Goal: Find contact information: Find contact information

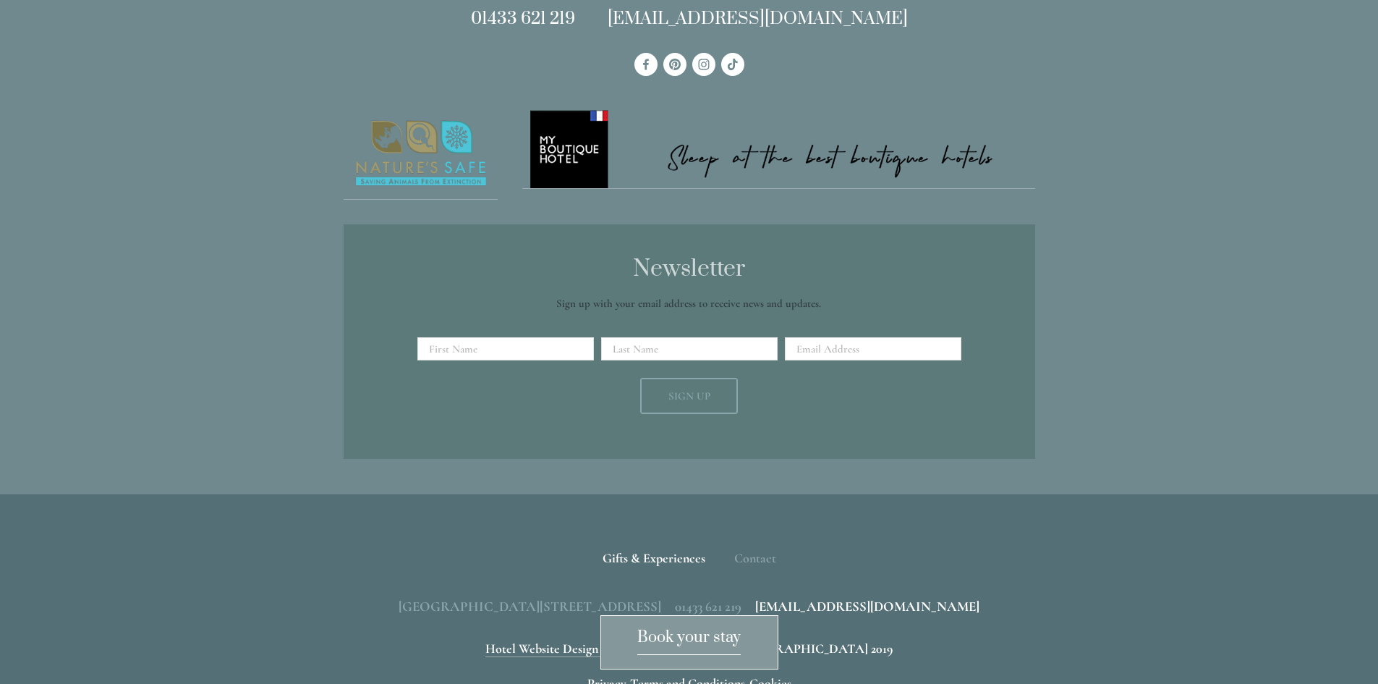
scroll to position [4394, 0]
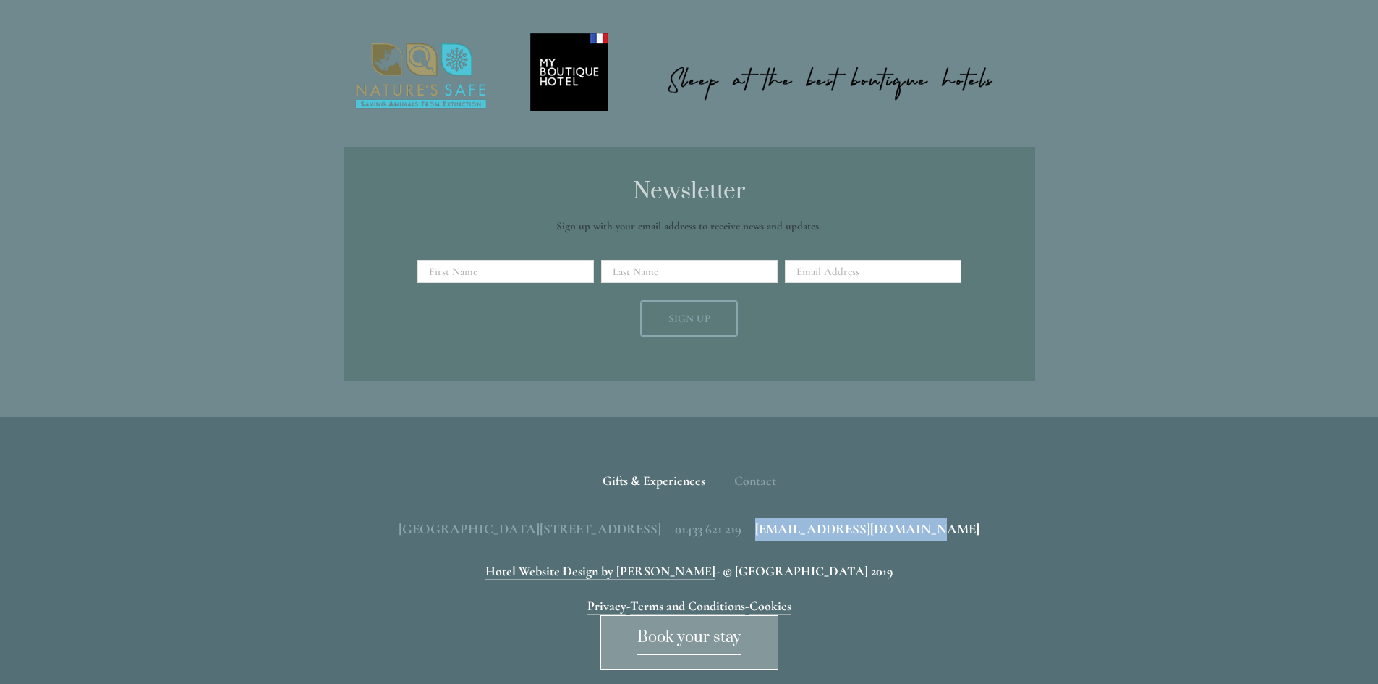
drag, startPoint x: 1025, startPoint y: 475, endPoint x: 893, endPoint y: 472, distance: 132.4
click at [893, 472] on div "Back to Top Gifts & Experiences Contact Call Us Find Us Losehill House Hotel & …" at bounding box center [689, 540] width 738 height 247
copy span "[EMAIL_ADDRESS][DOMAIN_NAME]"
click at [884, 518] on div "Losehill House Hotel & Spa, Losehill Lane, Edale Road, S33 6AF, United Kingdom …" at bounding box center [690, 529] width 692 height 22
drag, startPoint x: 880, startPoint y: 477, endPoint x: 812, endPoint y: 475, distance: 68.7
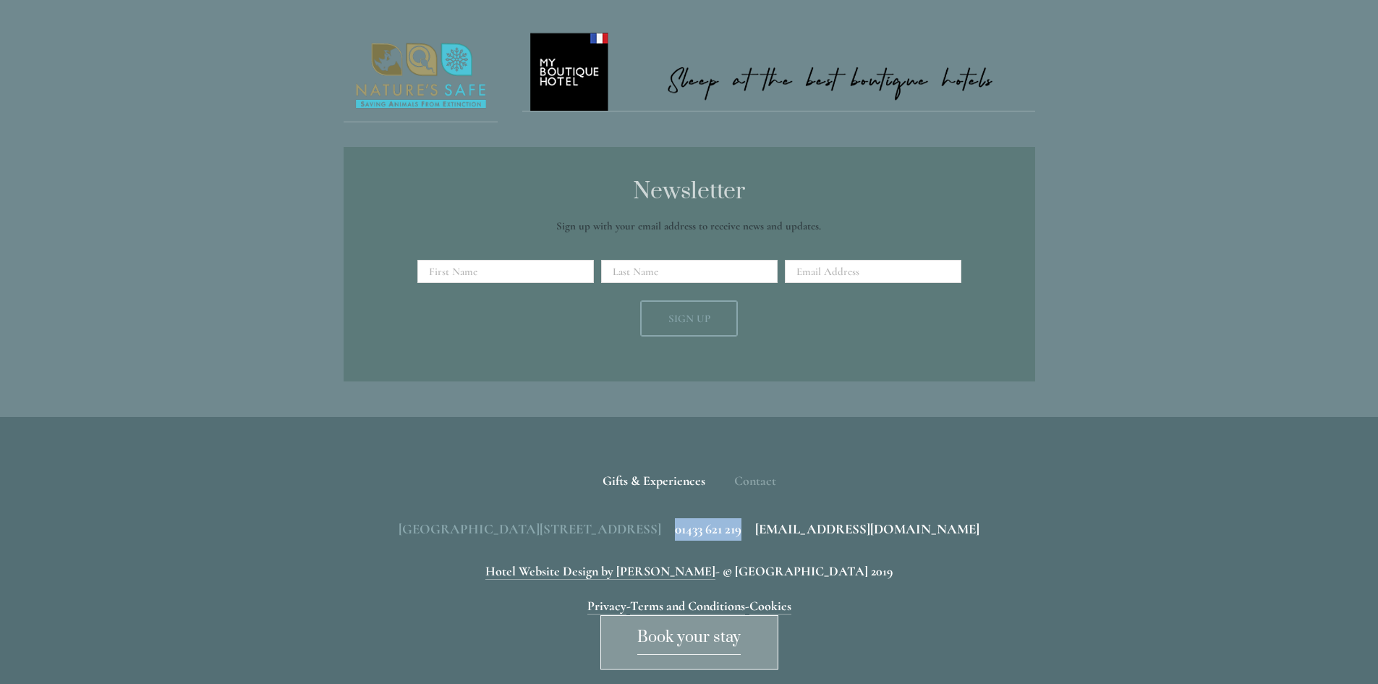
click at [812, 518] on div "Losehill House Hotel & Spa, Losehill Lane, Edale Road, S33 6AF, United Kingdom …" at bounding box center [690, 529] width 692 height 22
copy span "01433 621 219"
